Goal: Task Accomplishment & Management: Manage account settings

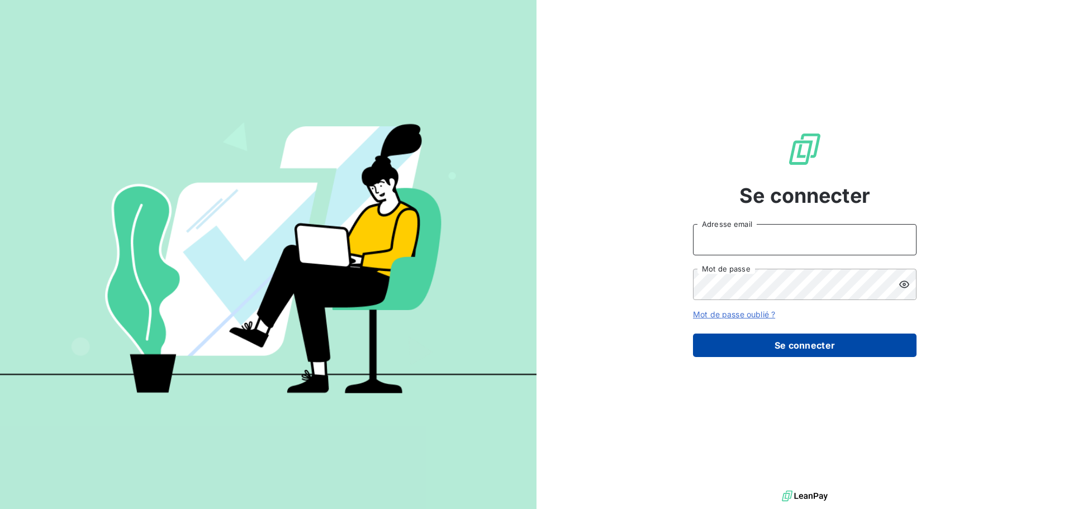
type input "[EMAIL_ADDRESS][DOMAIN_NAME]"
click at [823, 338] on button "Se connecter" at bounding box center [804, 345] width 223 height 23
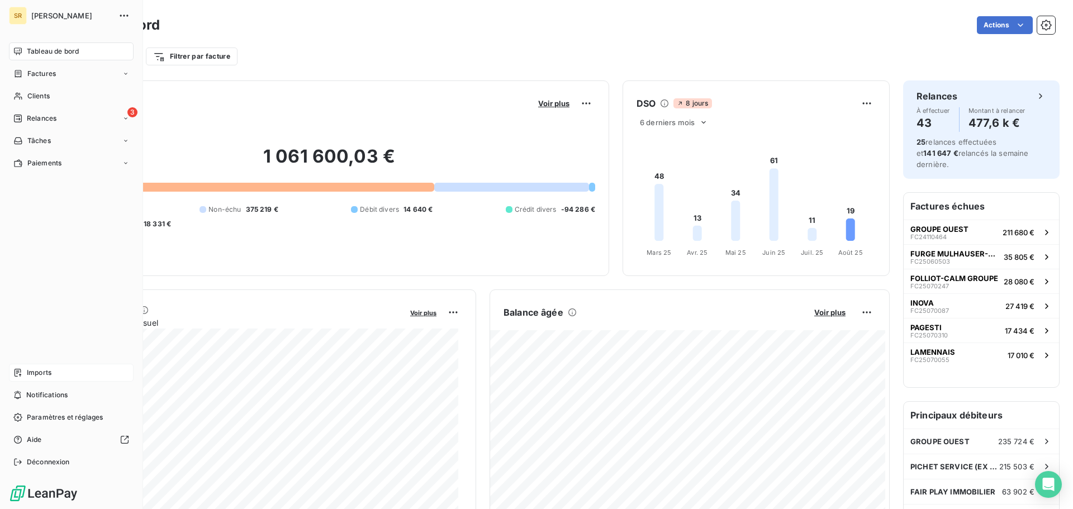
click at [23, 374] on div "Imports" at bounding box center [71, 373] width 125 height 18
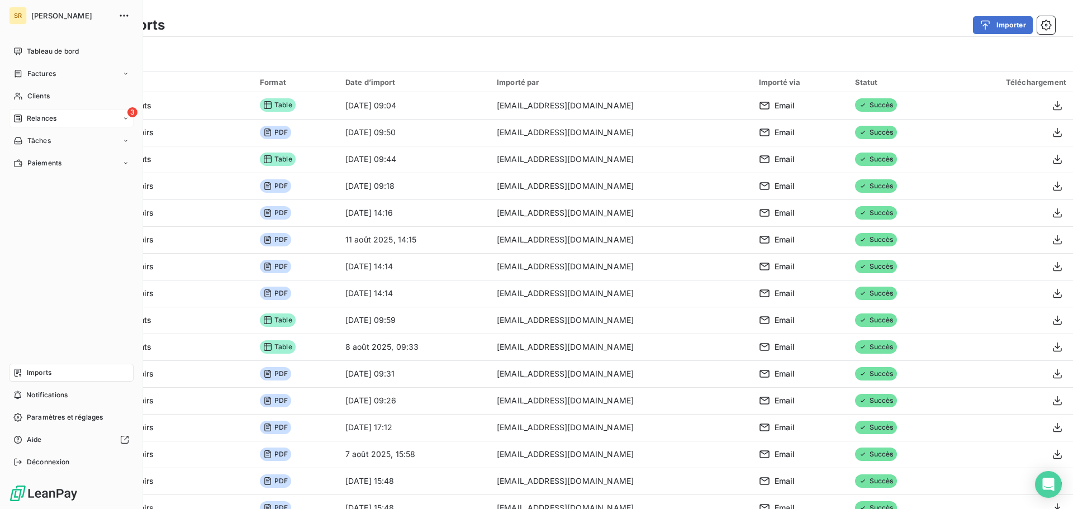
click at [44, 113] on span "Relances" at bounding box center [42, 118] width 30 height 10
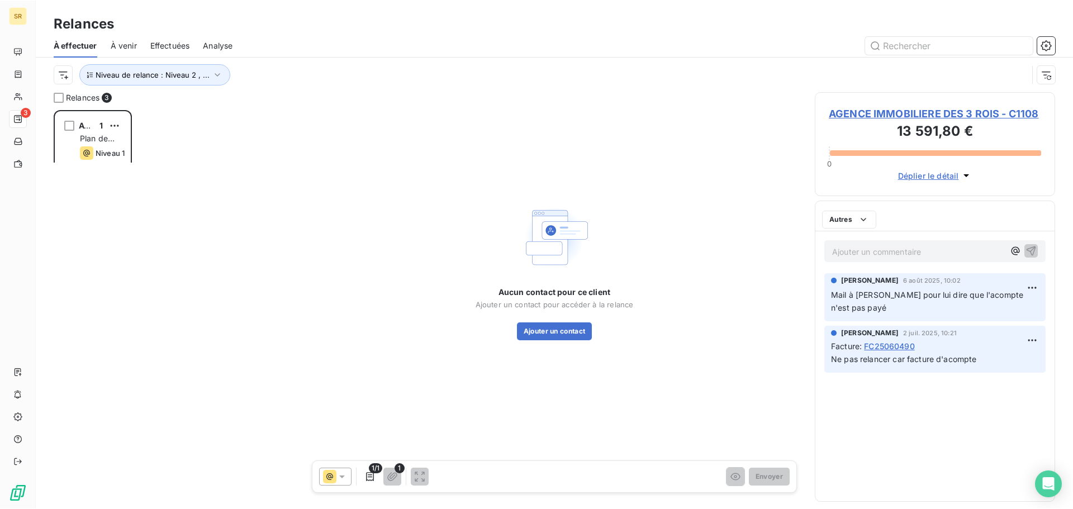
scroll to position [391, 232]
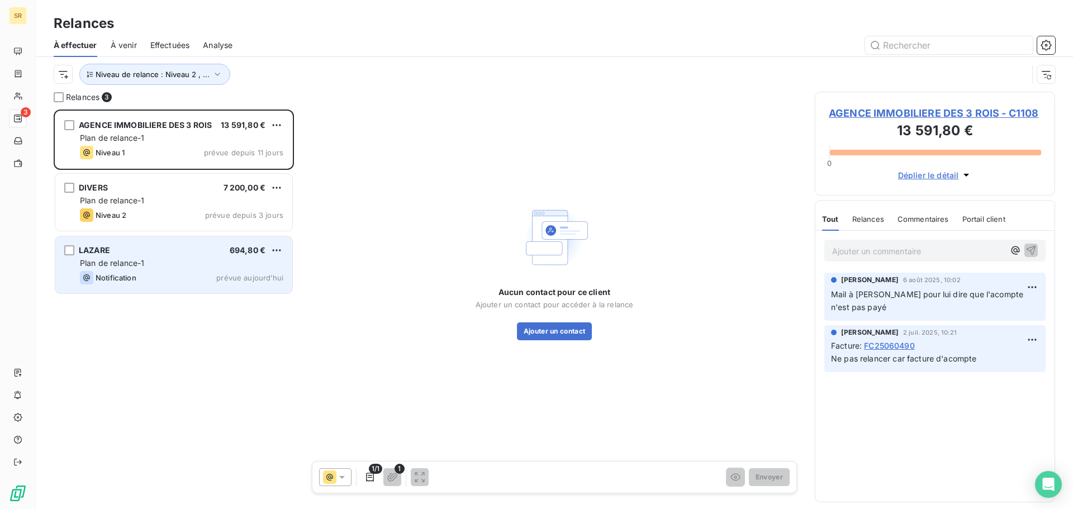
click at [183, 274] on div "Notification prévue aujourd’hui" at bounding box center [181, 277] width 203 height 13
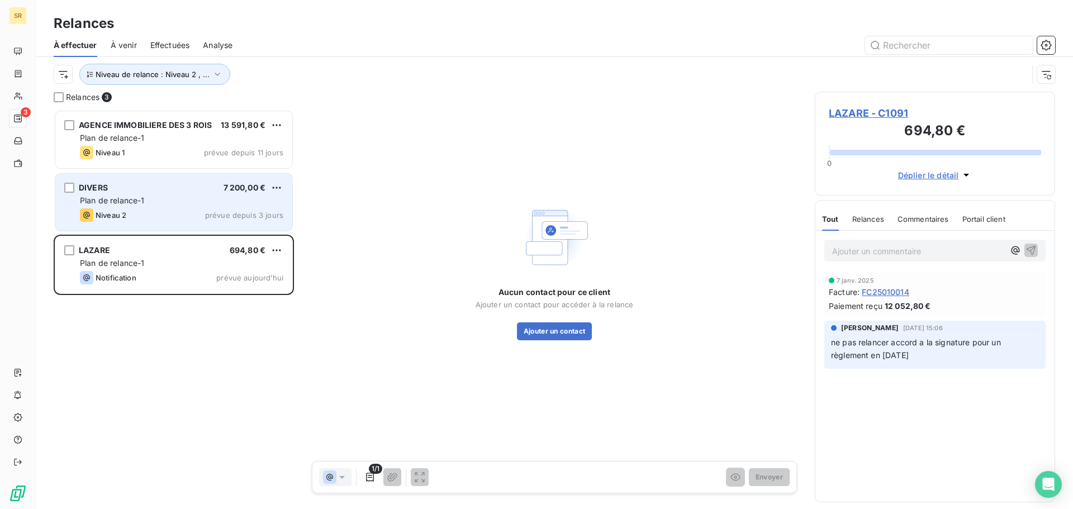
click at [164, 189] on div "DIVERS 7 200,00 €" at bounding box center [181, 188] width 203 height 10
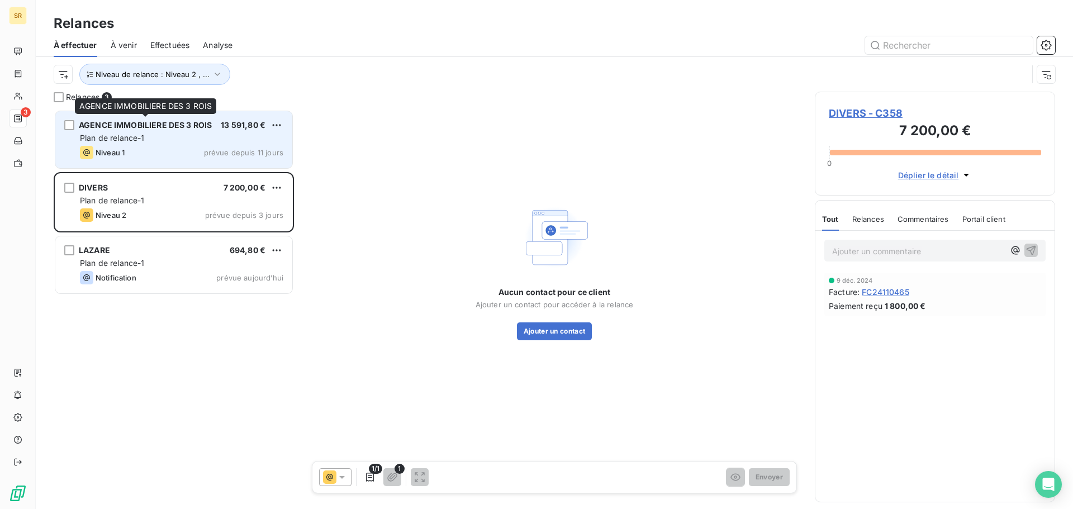
click at [148, 128] on span "AGENCE IMMOBILIERE DES 3 ROIS" at bounding box center [145, 124] width 133 height 9
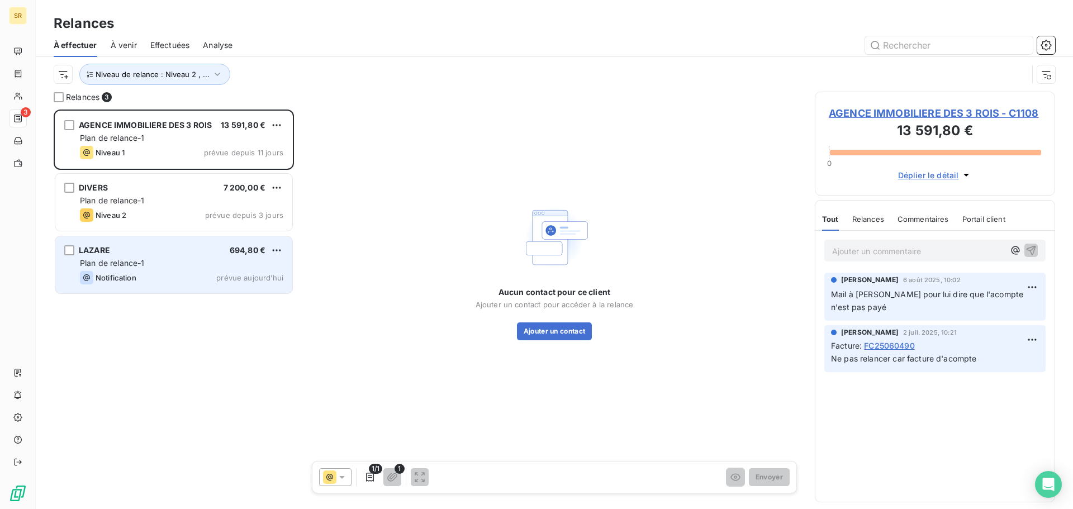
click at [157, 264] on div "Plan de relance-1" at bounding box center [181, 263] width 203 height 11
